Goal: Communication & Community: Answer question/provide support

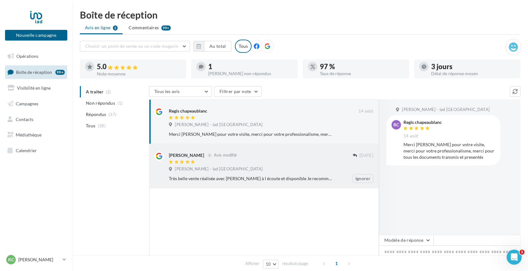
click at [293, 152] on div "[PERSON_NAME] Avis modifié" at bounding box center [261, 155] width 184 height 7
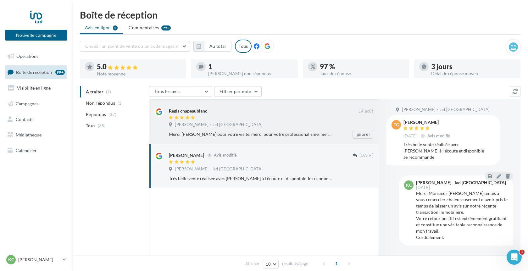
click at [236, 133] on div "Merci [PERSON_NAME] pour votre visite, merci pour votre professionalisme, merci…" at bounding box center [250, 134] width 163 height 6
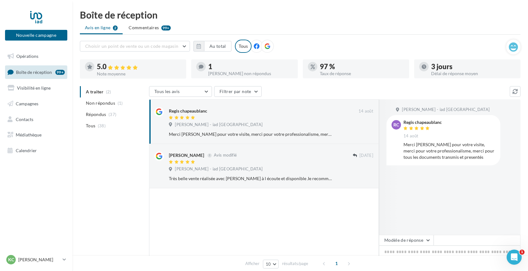
click at [215, 69] on div "1" at bounding box center [250, 66] width 84 height 7
click at [106, 105] on span "Non répondus" at bounding box center [100, 103] width 29 height 6
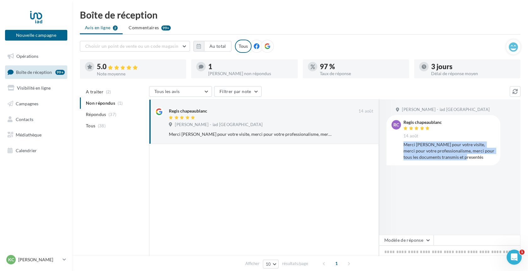
drag, startPoint x: 402, startPoint y: 146, endPoint x: 466, endPoint y: 159, distance: 64.6
click at [467, 160] on div "[PERSON_NAME] chapeaublanc 14 août [PERSON_NAME] [PERSON_NAME] pour votre visit…" at bounding box center [443, 140] width 114 height 50
copy div "Merci [PERSON_NAME] pour votre visite, merci pour votre professionalisme, merci…"
drag, startPoint x: 434, startPoint y: 239, endPoint x: 434, endPoint y: 230, distance: 9.1
click at [434, 239] on span at bounding box center [477, 240] width 87 height 11
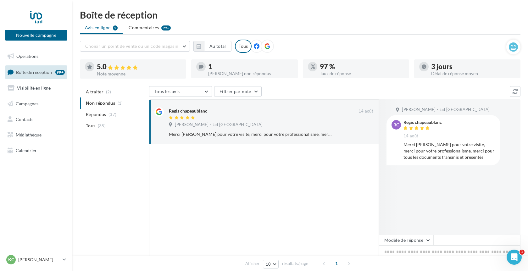
click at [434, 230] on div "[PERSON_NAME] - iad France [PERSON_NAME] chapeaublanc 14 août [PERSON_NAME] [PE…" at bounding box center [449, 166] width 141 height 135
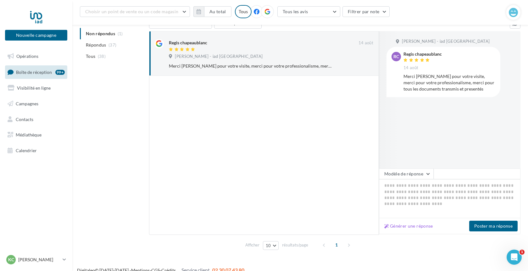
scroll to position [81, 0]
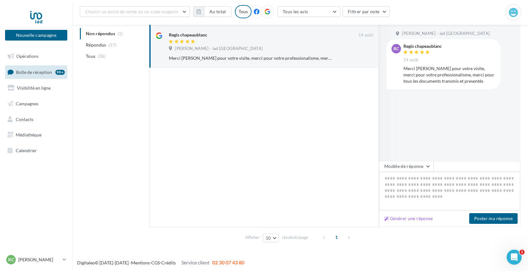
click at [426, 188] on textarea at bounding box center [449, 191] width 141 height 39
paste textarea "**********"
type textarea "**********"
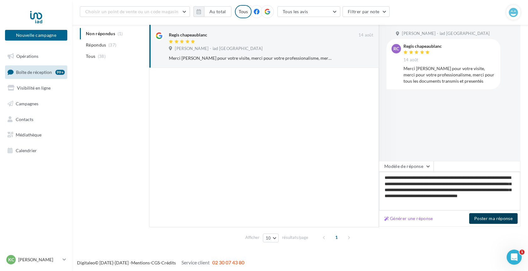
type textarea "**********"
click at [491, 220] on button "Poster ma réponse" at bounding box center [493, 218] width 48 height 11
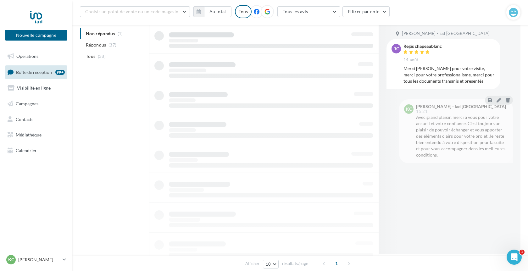
scroll to position [10, 0]
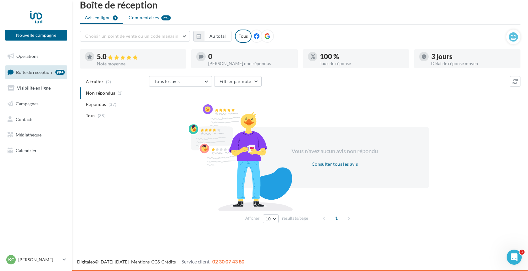
click at [149, 18] on span "Commentaires" at bounding box center [144, 17] width 30 height 6
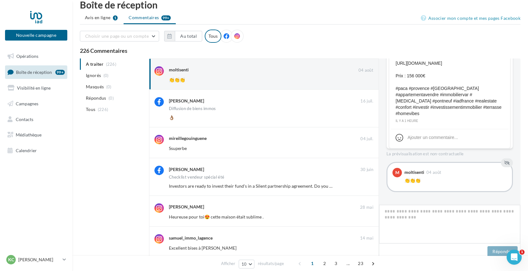
scroll to position [172, 0]
